Goal: Task Accomplishment & Management: Use online tool/utility

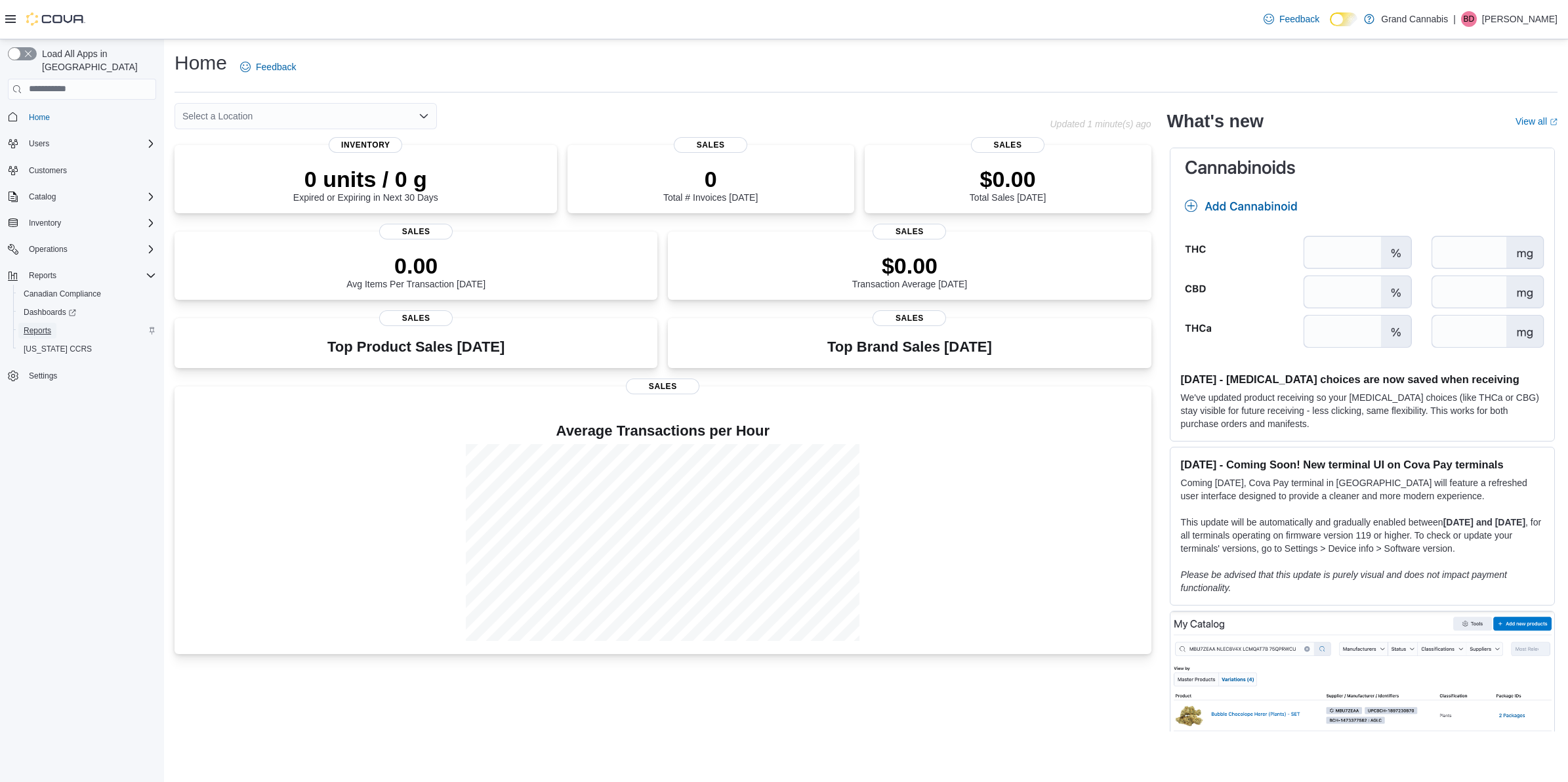
click at [48, 325] on span "Reports" at bounding box center [37, 330] width 27 height 11
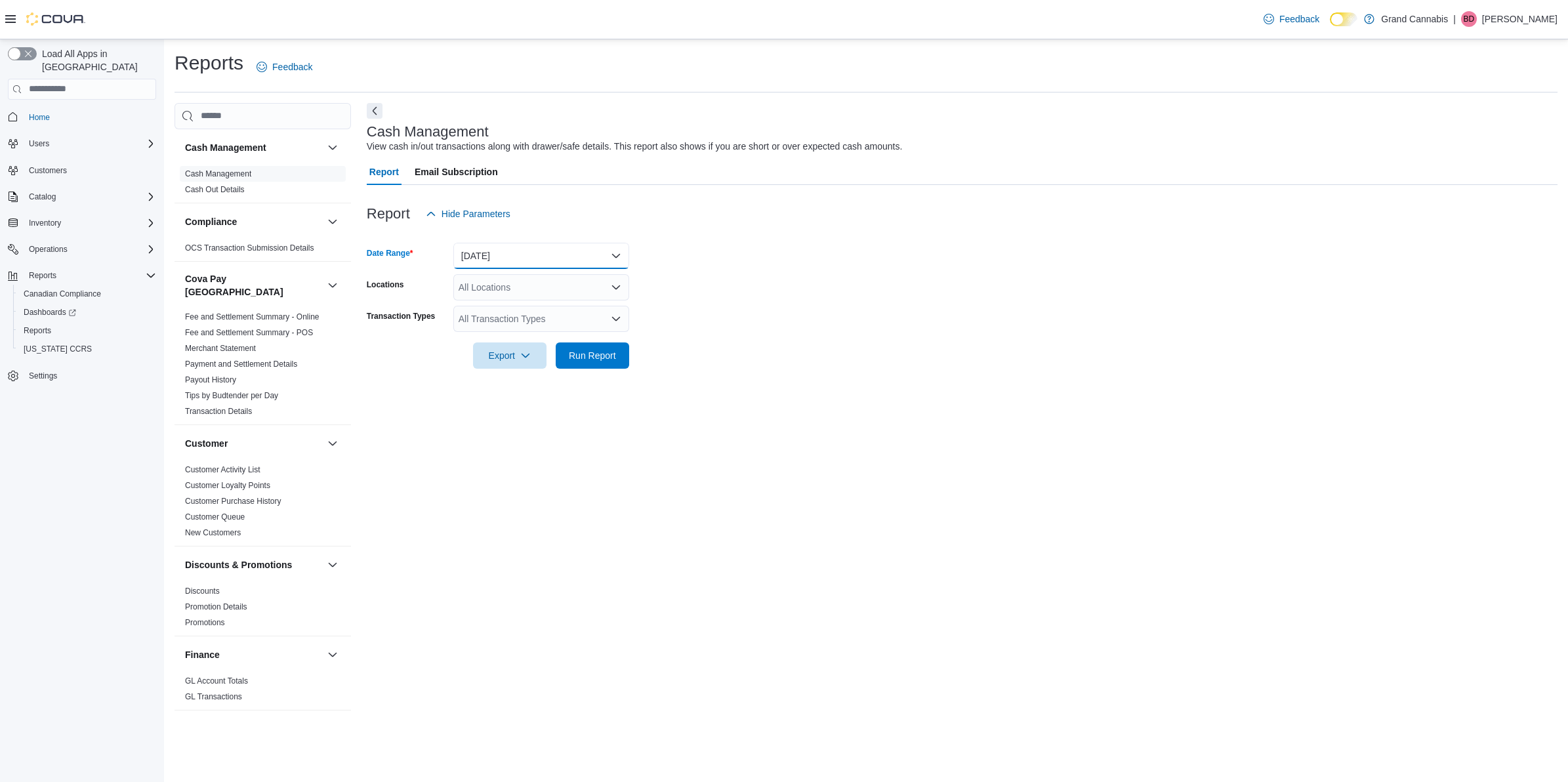
click at [519, 253] on button "[DATE]" at bounding box center [541, 256] width 176 height 27
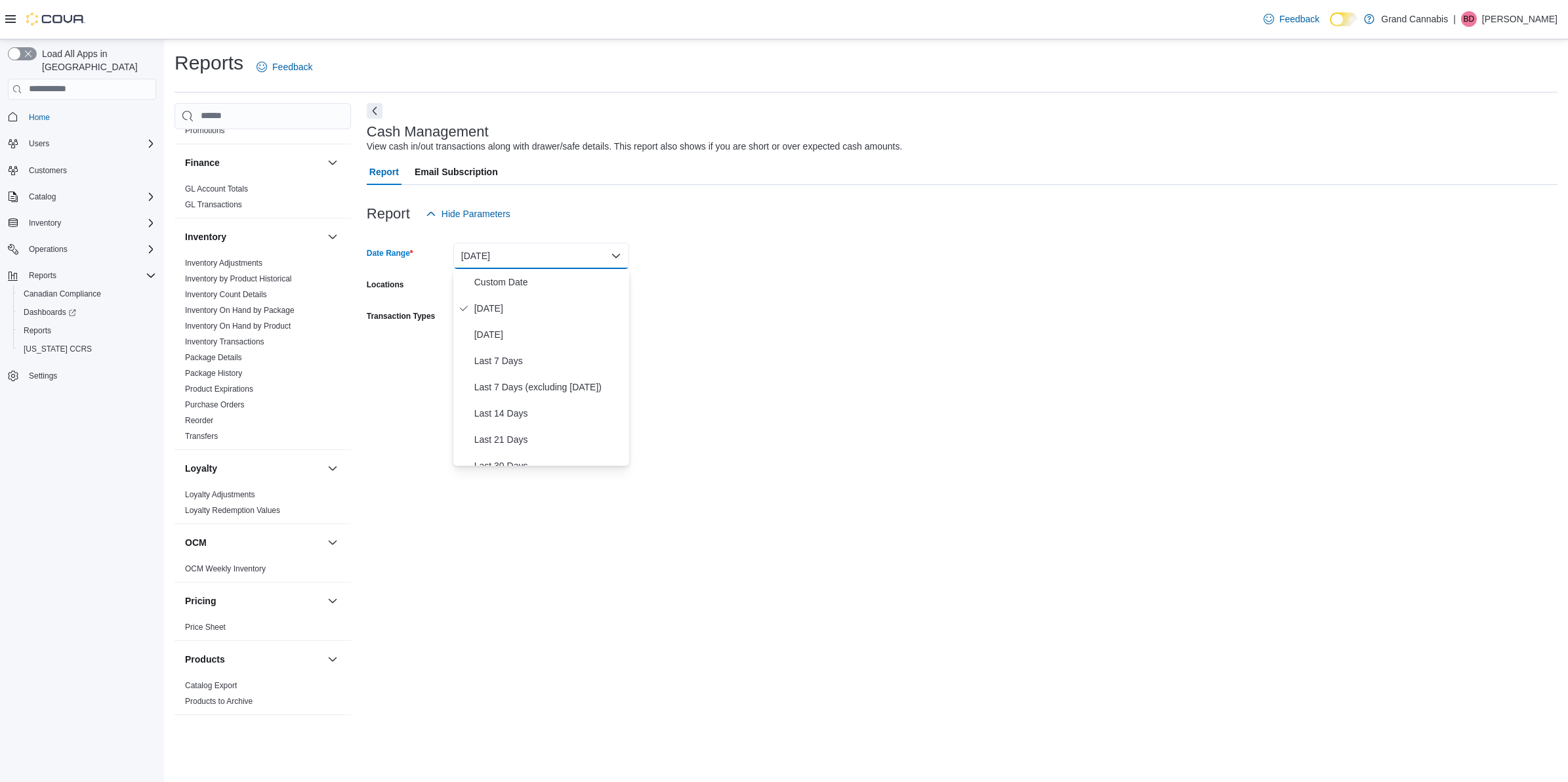
scroll to position [832, 0]
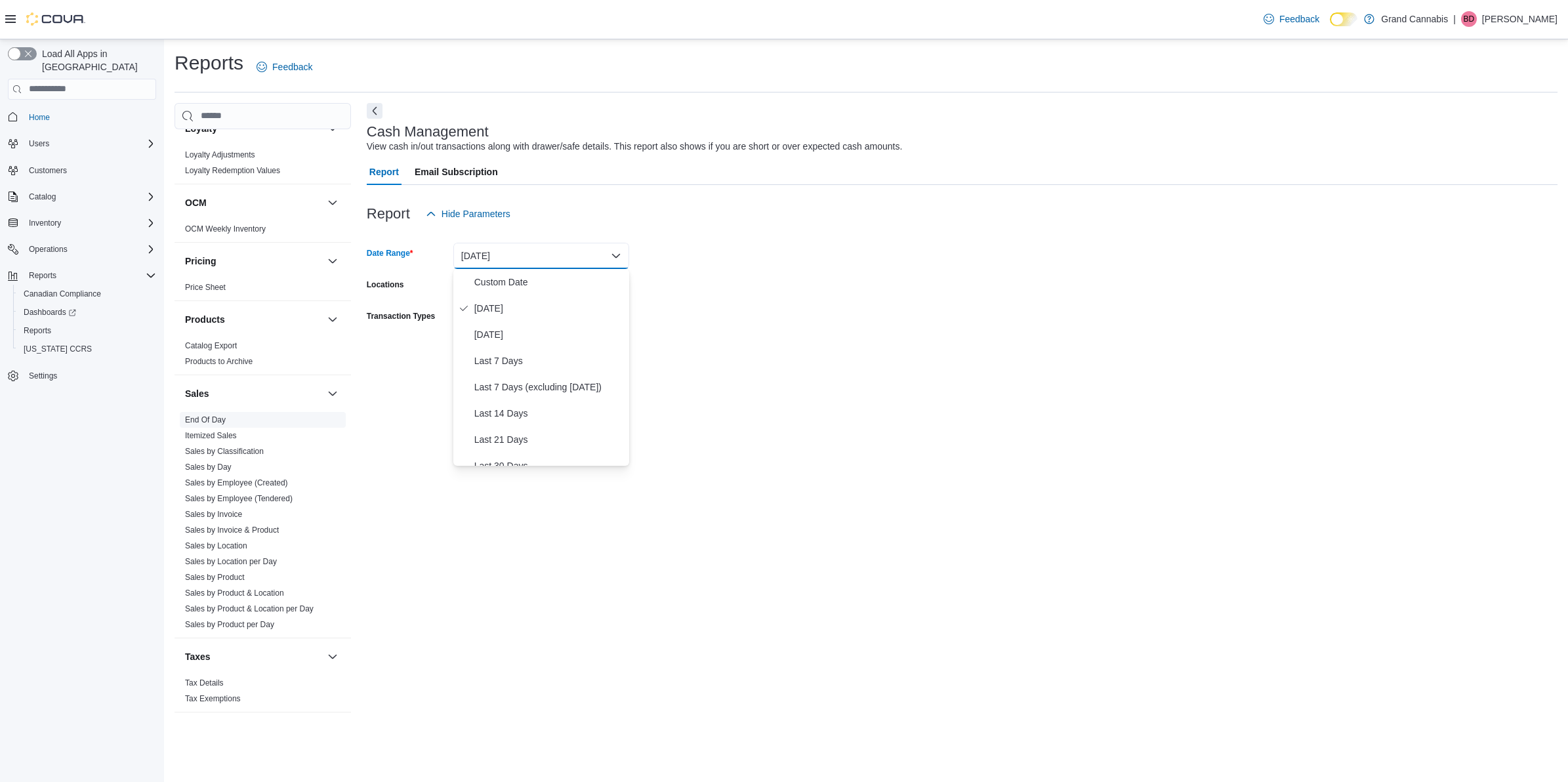
click at [215, 415] on link "End Of Day" at bounding box center [205, 419] width 41 height 9
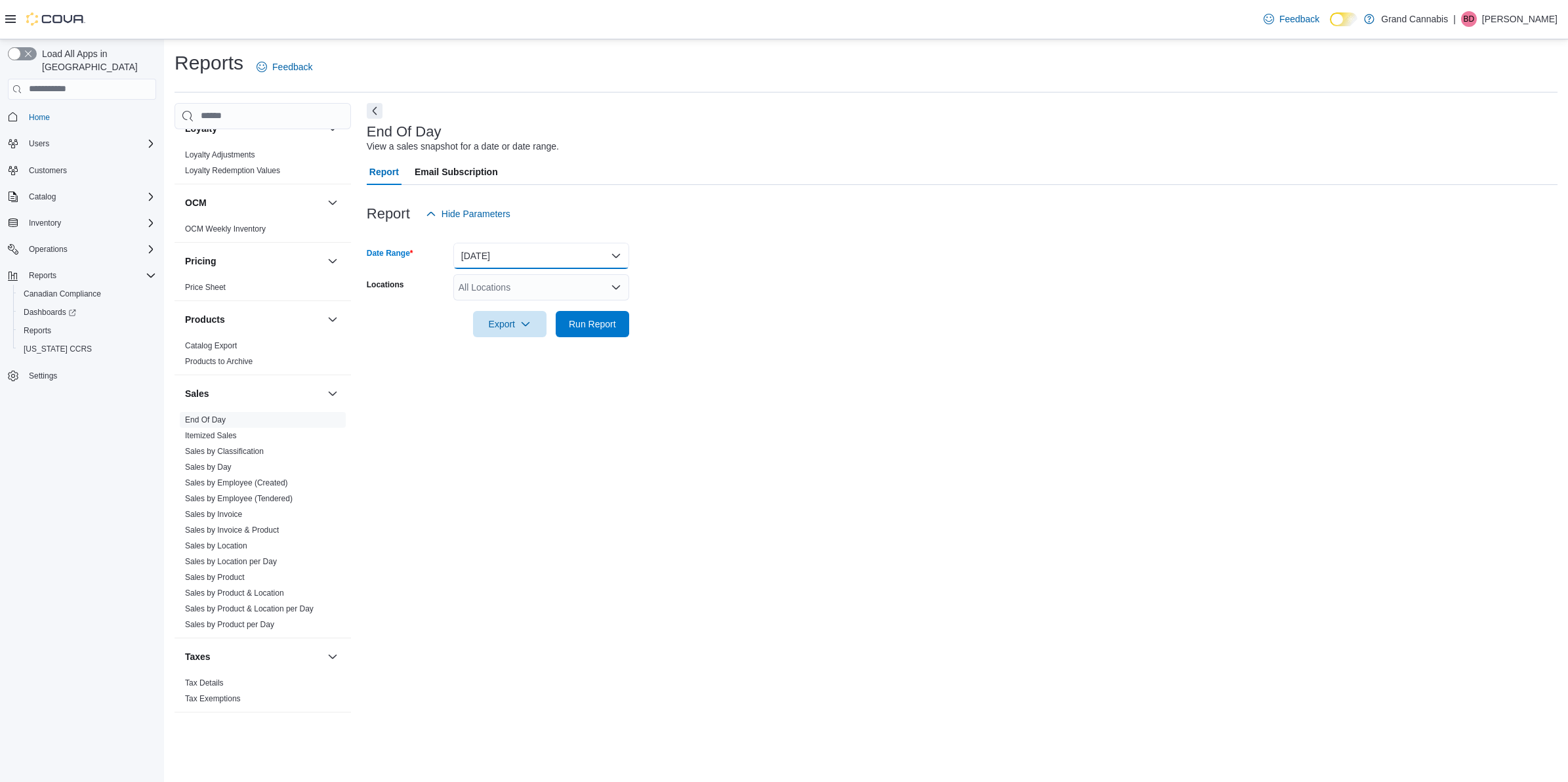
click at [593, 261] on button "Today" at bounding box center [541, 256] width 176 height 27
click at [507, 332] on span "Yesterday" at bounding box center [549, 335] width 149 height 16
click at [575, 284] on div "All Locations" at bounding box center [541, 287] width 176 height 27
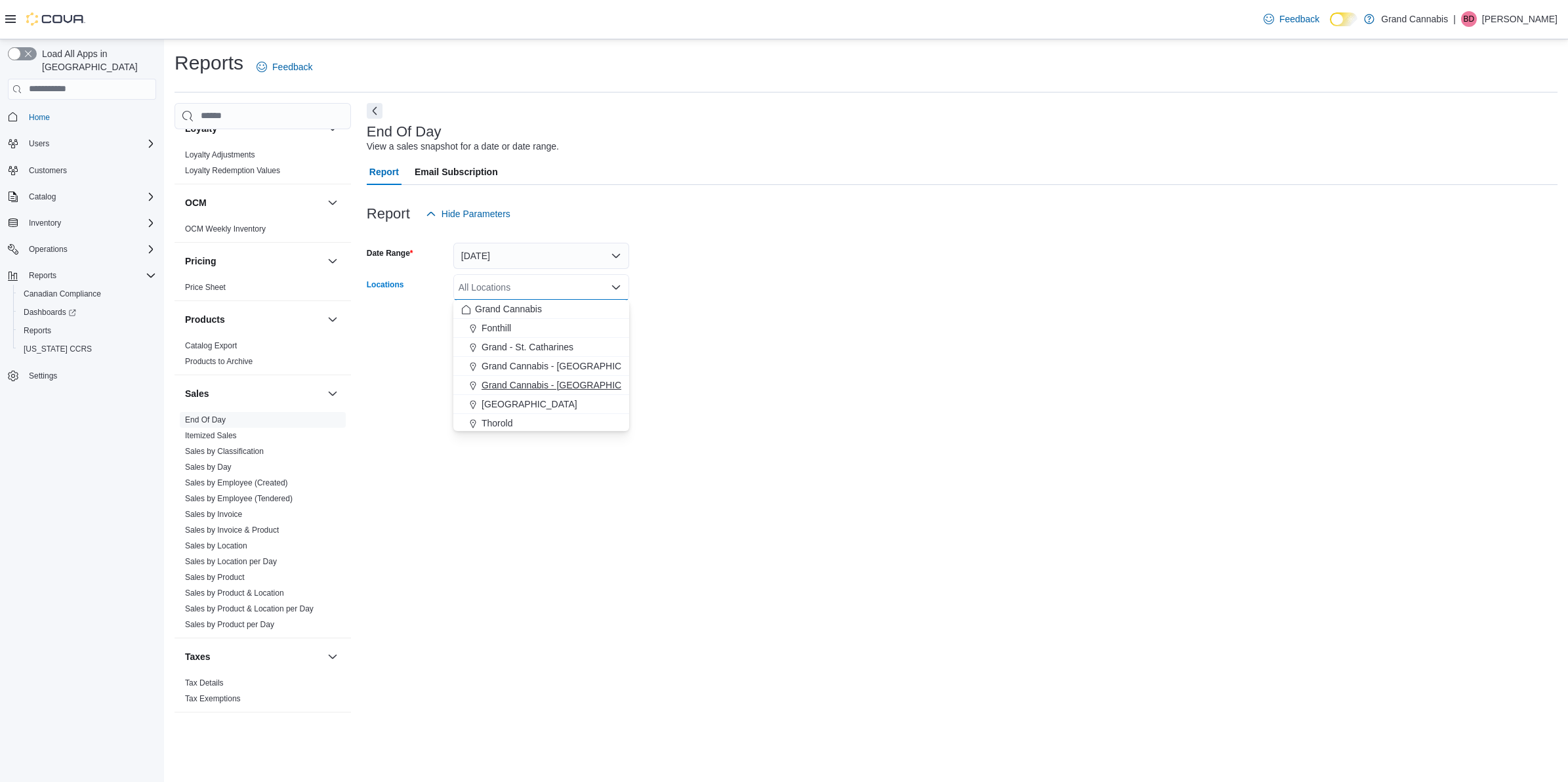
click at [565, 385] on span "Grand Cannabis - Georgetown" at bounding box center [566, 385] width 170 height 13
click at [846, 368] on div "End Of Day View a sales snapshot for a date or date range. Report Email Subscri…" at bounding box center [962, 409] width 1191 height 613
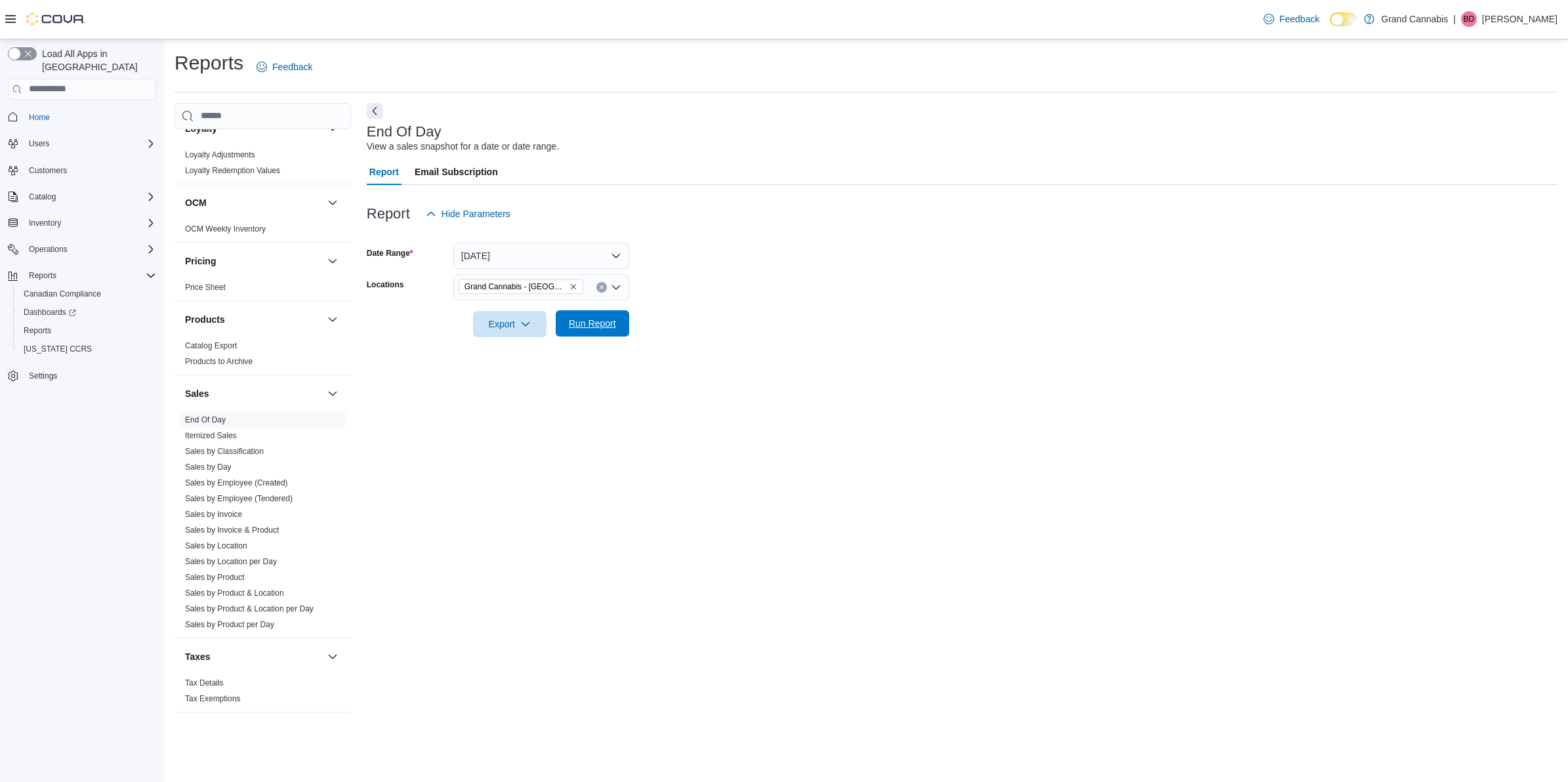
click at [584, 320] on span "Run Report" at bounding box center [593, 323] width 47 height 13
